Goal: Information Seeking & Learning: Check status

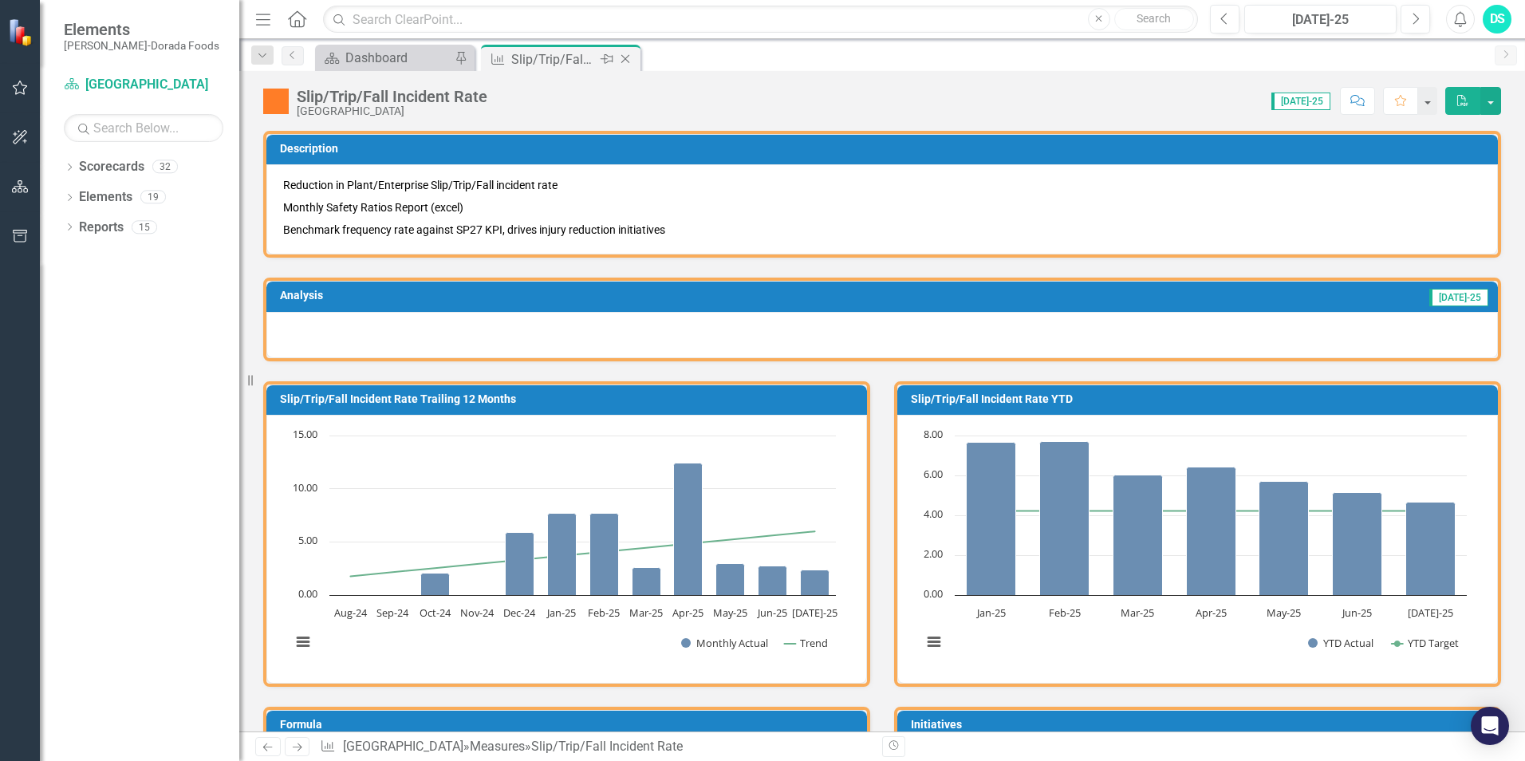
click at [624, 61] on icon at bounding box center [625, 59] width 9 height 9
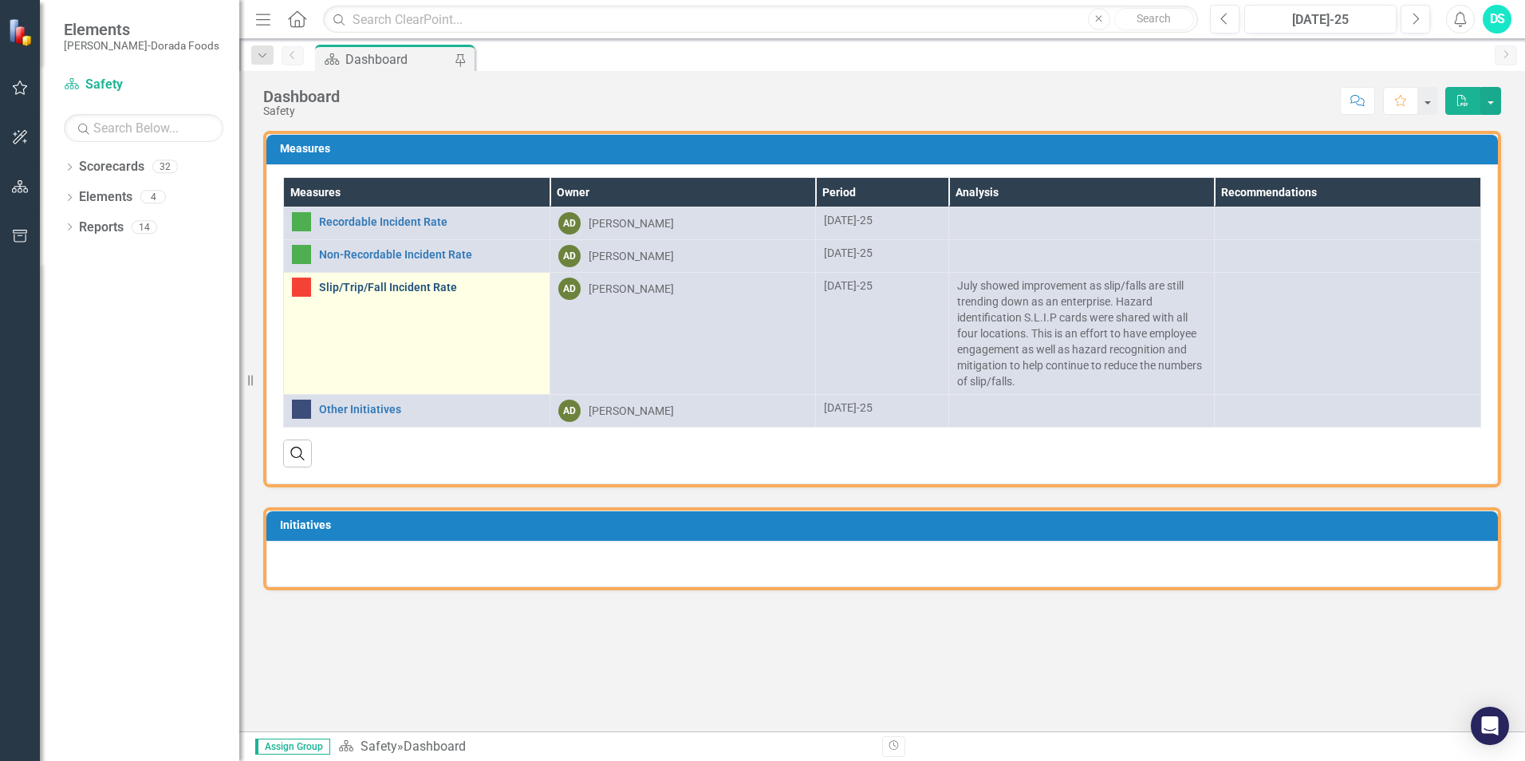
click at [367, 290] on link "Slip/Trip/Fall Incident Rate" at bounding box center [430, 287] width 222 height 12
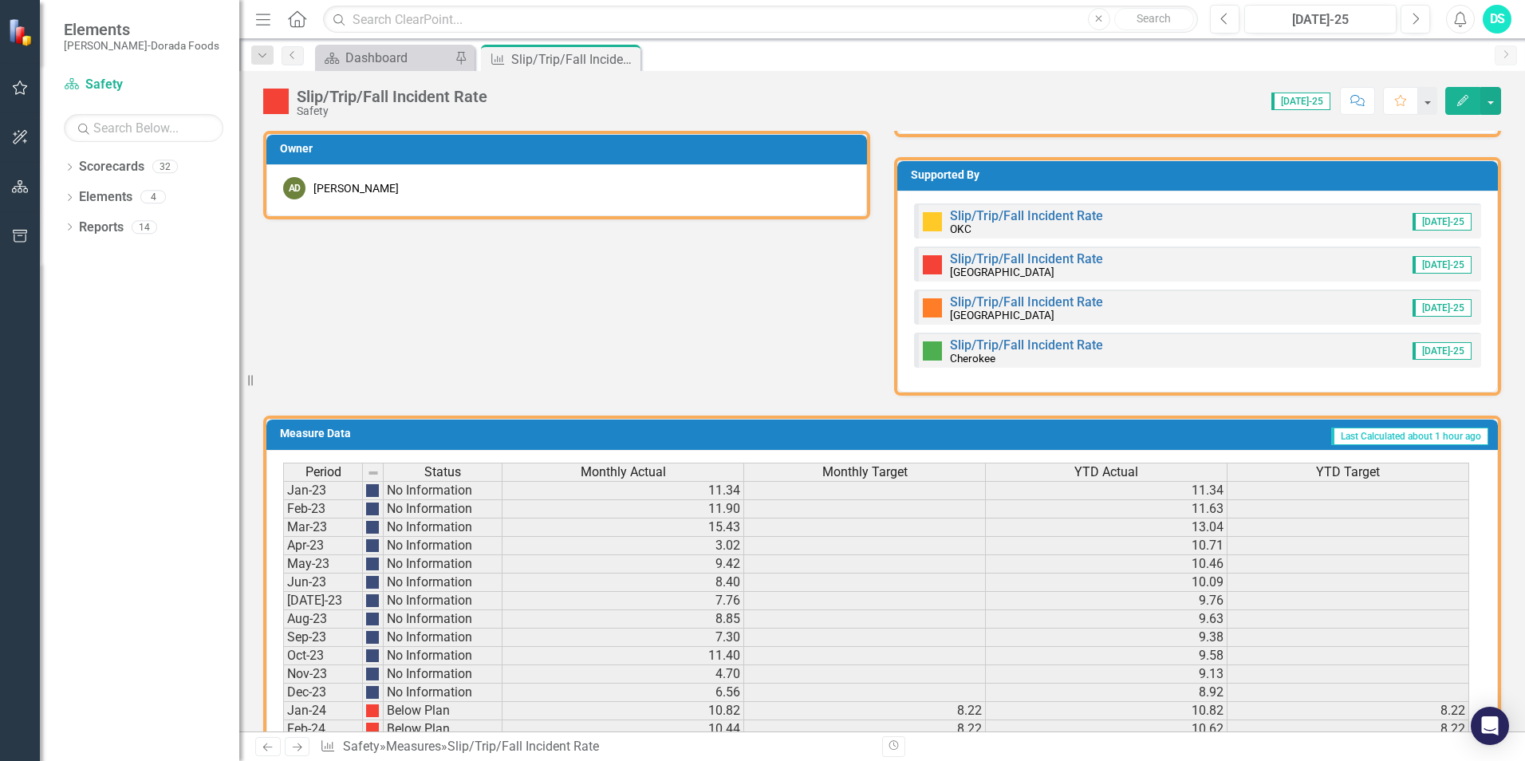
scroll to position [718, 0]
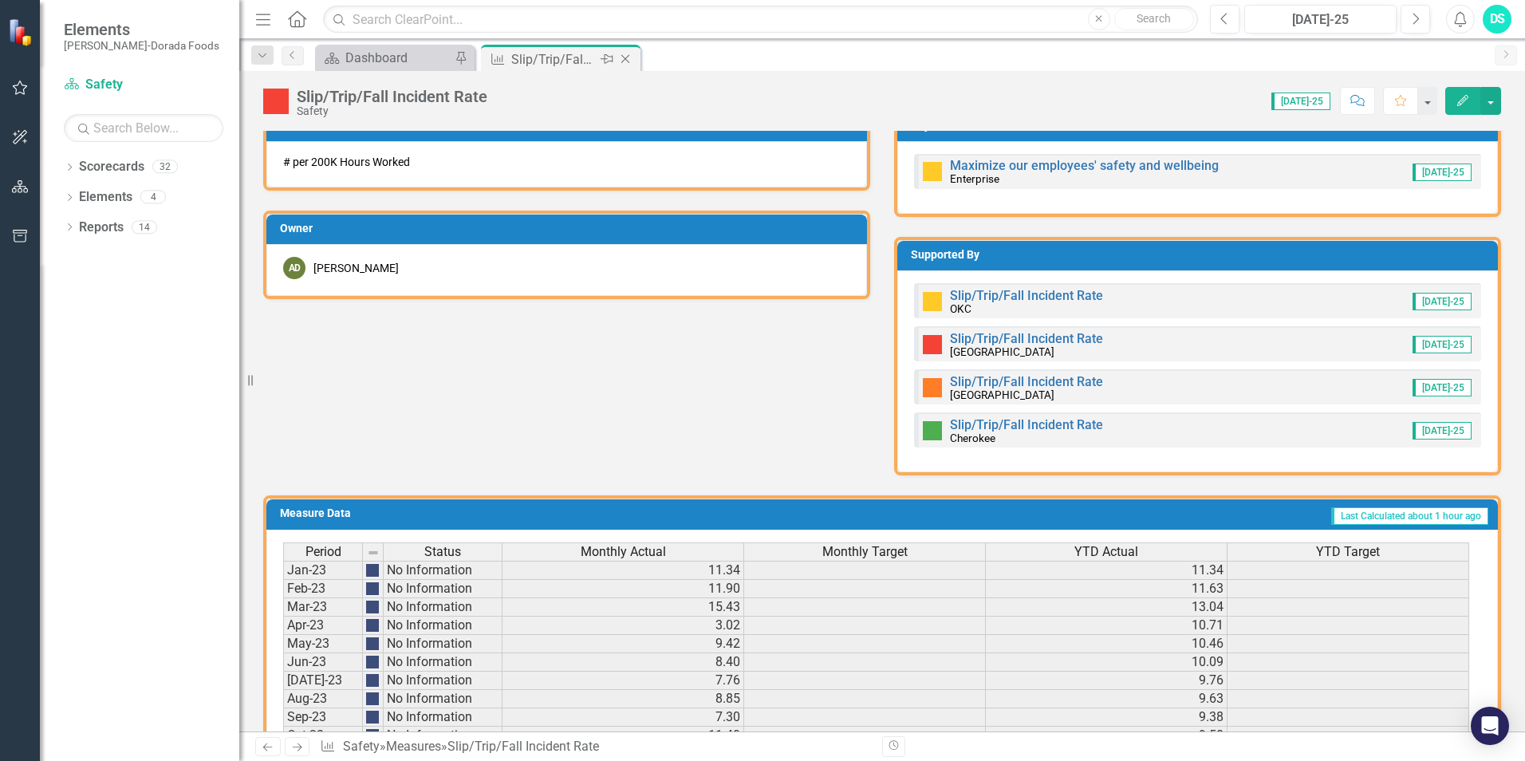
click at [628, 56] on icon at bounding box center [625, 59] width 9 height 9
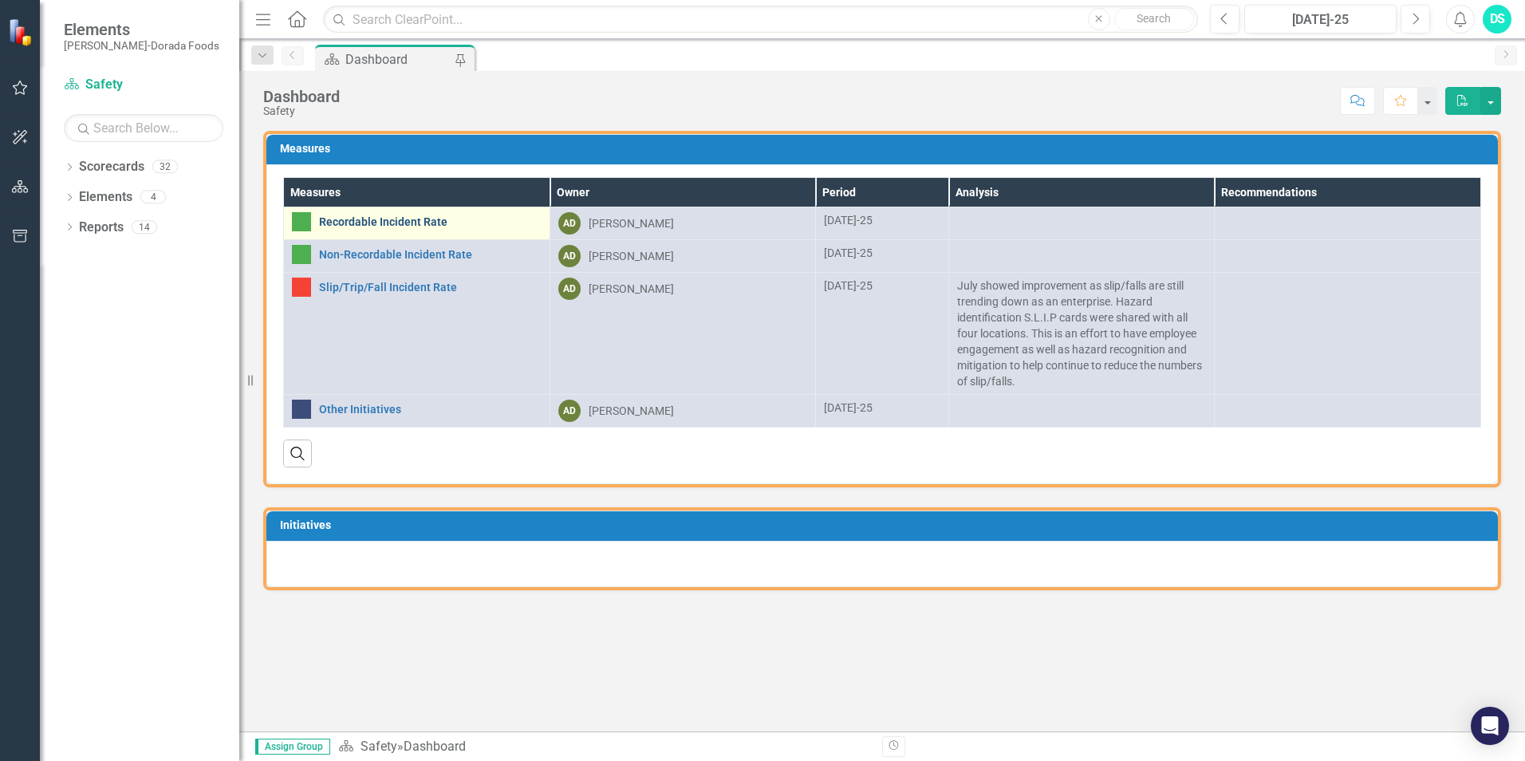
click at [416, 221] on link "Recordable Incident Rate" at bounding box center [430, 222] width 222 height 12
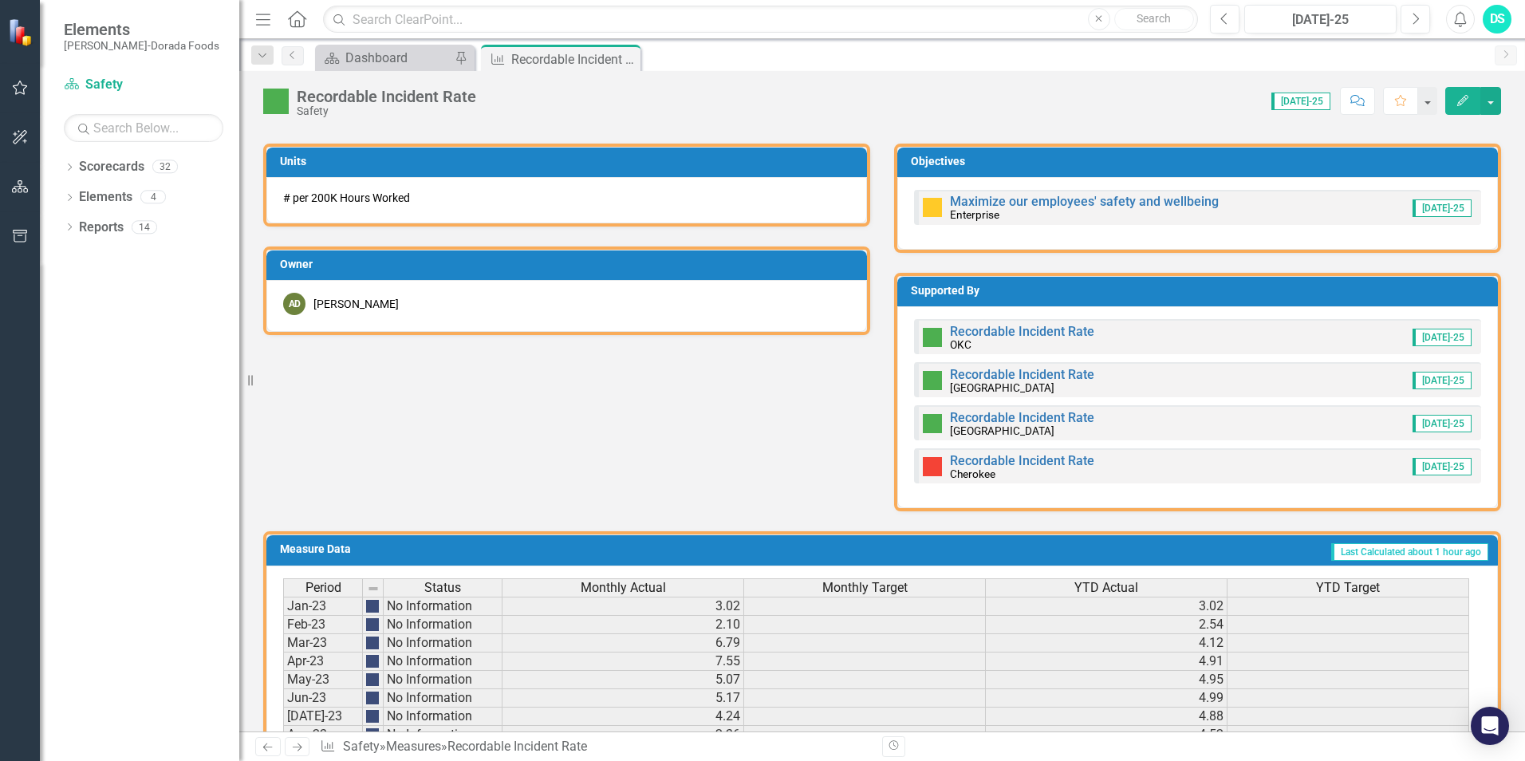
scroll to position [638, 0]
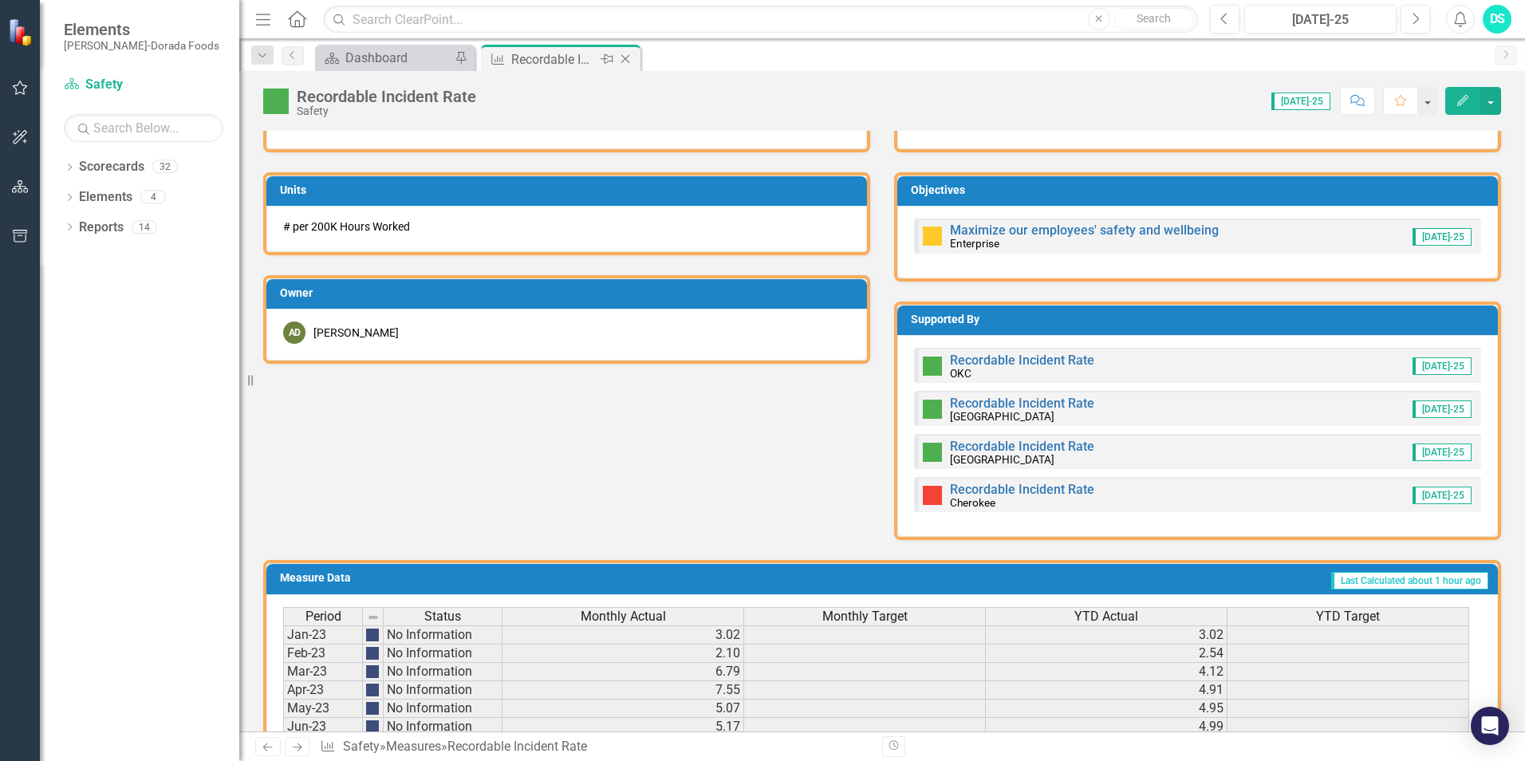
click at [628, 61] on icon at bounding box center [625, 59] width 9 height 9
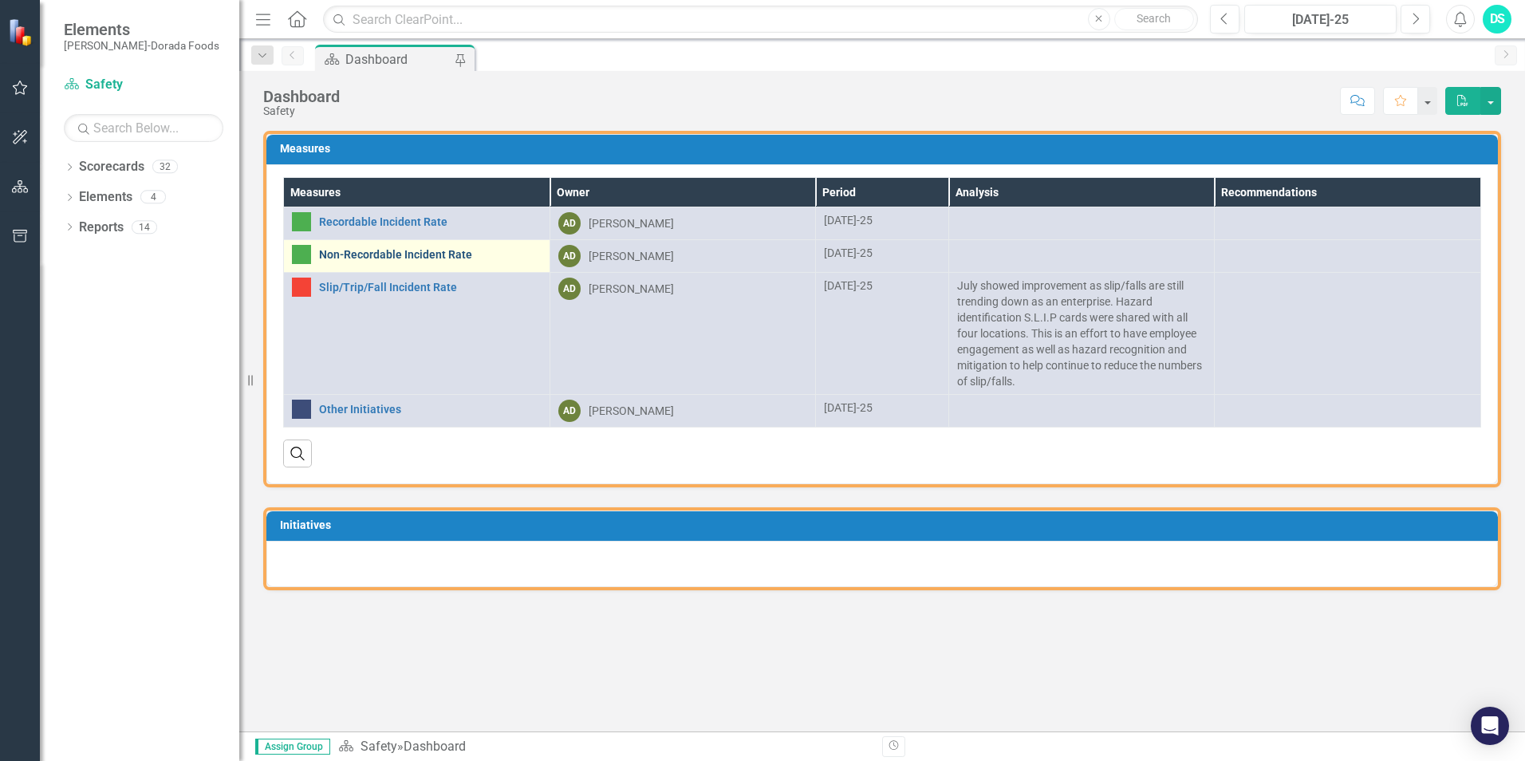
click at [406, 252] on link "Non-Recordable Incident Rate" at bounding box center [430, 255] width 222 height 12
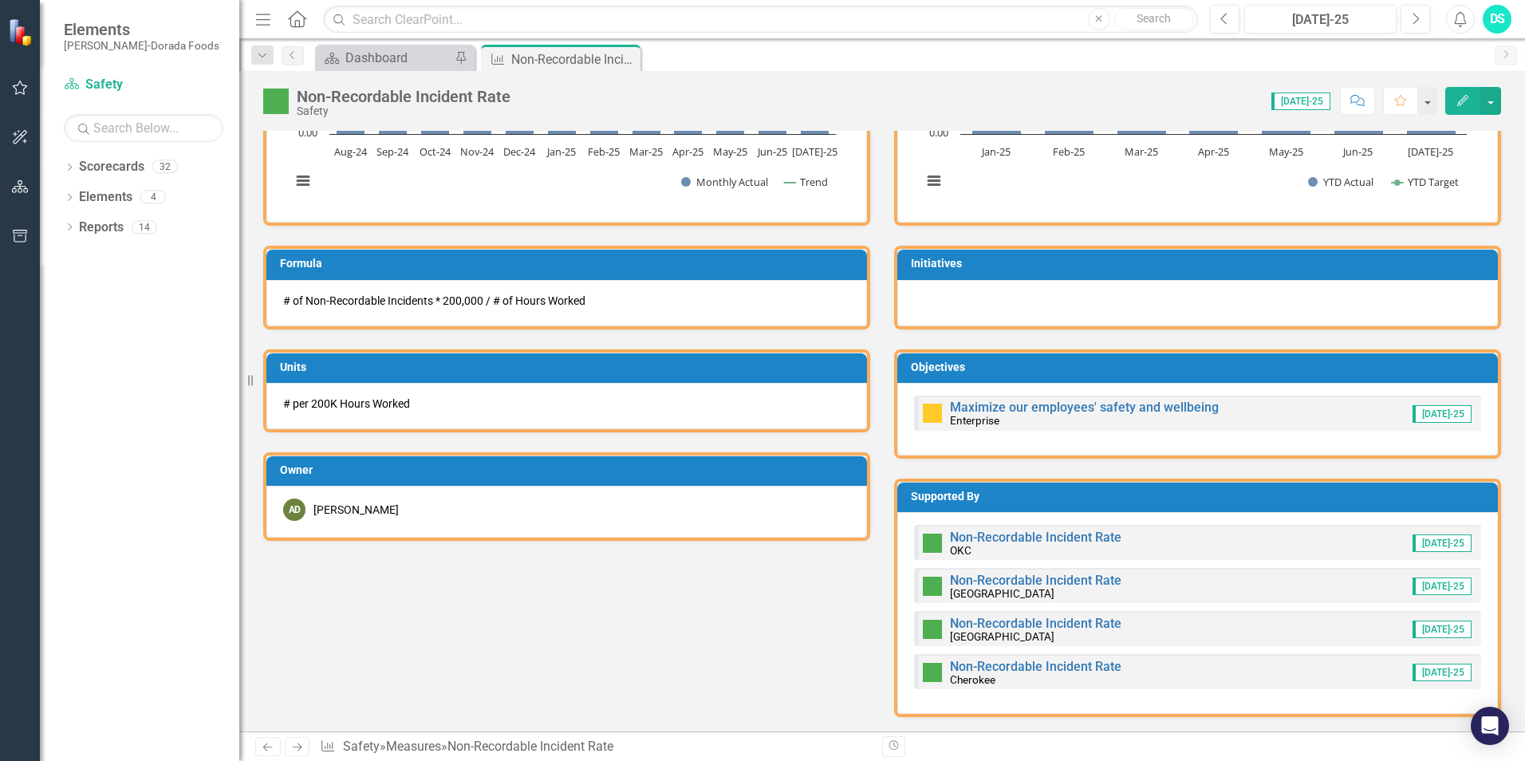
scroll to position [478, 0]
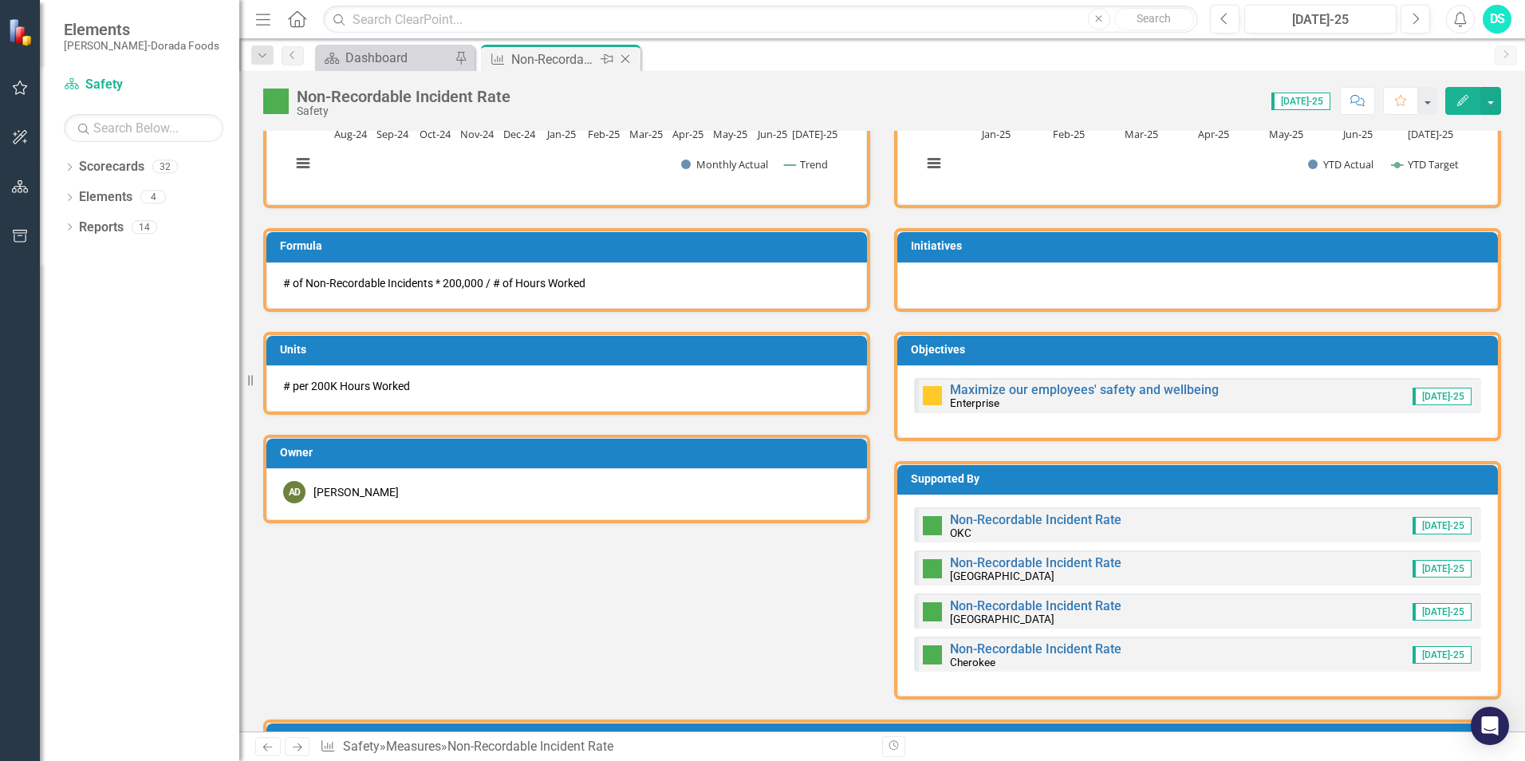
click at [624, 59] on icon "Close" at bounding box center [625, 59] width 16 height 13
